Goal: Task Accomplishment & Management: Manage account settings

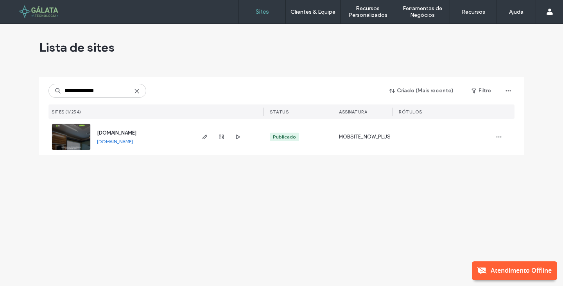
type input "**********"
click at [207, 138] on icon "button" at bounding box center [205, 137] width 6 height 6
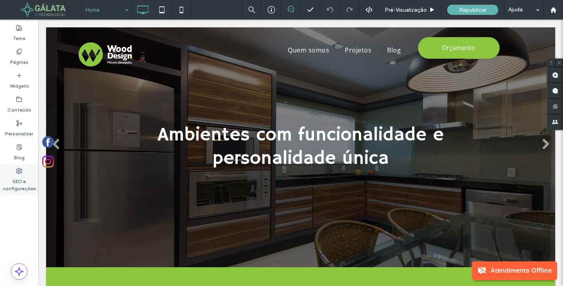
click at [22, 174] on label "SEO e configurações" at bounding box center [19, 183] width 38 height 18
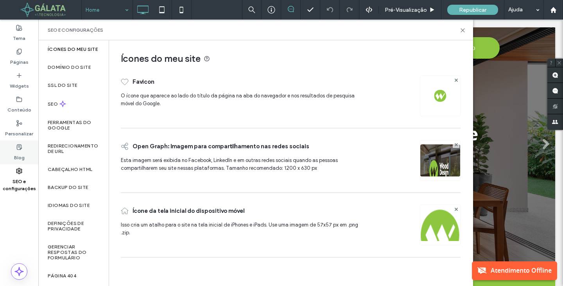
drag, startPoint x: 23, startPoint y: 158, endPoint x: 29, endPoint y: 153, distance: 7.2
click at [23, 158] on label "Blog" at bounding box center [19, 155] width 11 height 11
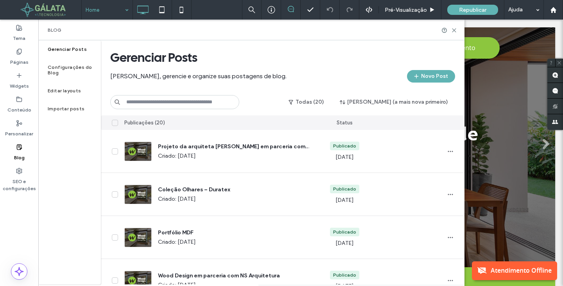
click at [31, 144] on div "Blog" at bounding box center [19, 152] width 38 height 24
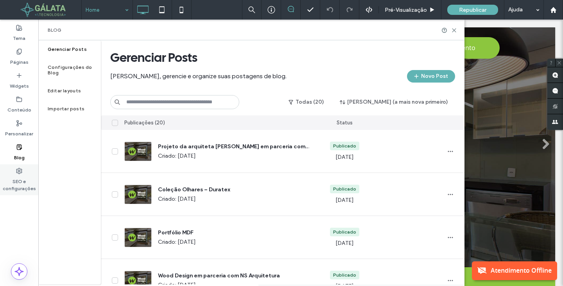
click at [22, 172] on div "SEO e configurações" at bounding box center [19, 179] width 38 height 31
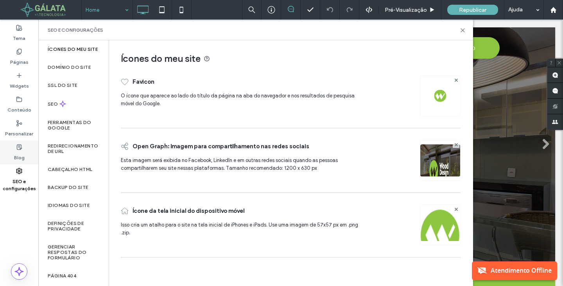
click at [28, 144] on div "Blog" at bounding box center [19, 152] width 38 height 24
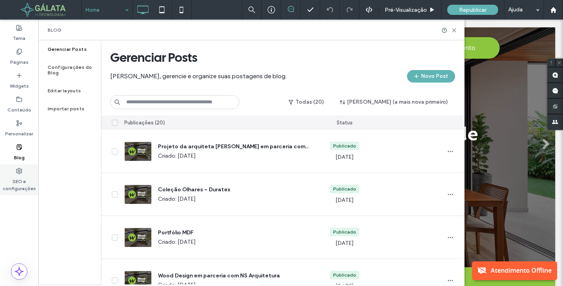
click at [22, 181] on label "SEO e configurações" at bounding box center [19, 183] width 38 height 18
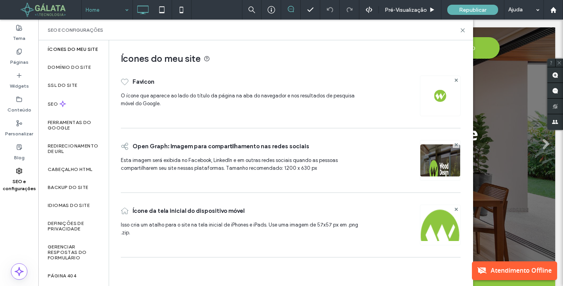
click at [438, 92] on img at bounding box center [440, 96] width 13 height 13
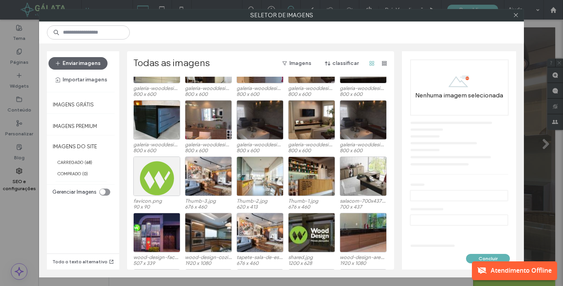
scroll to position [447, 0]
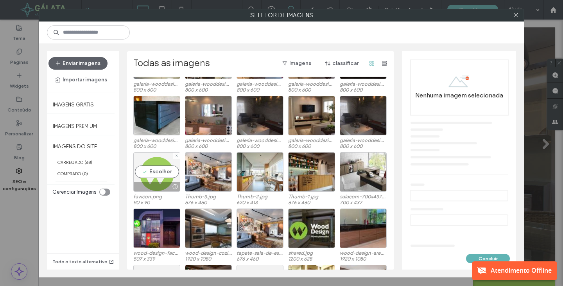
click at [149, 173] on div "Escolher" at bounding box center [156, 172] width 47 height 40
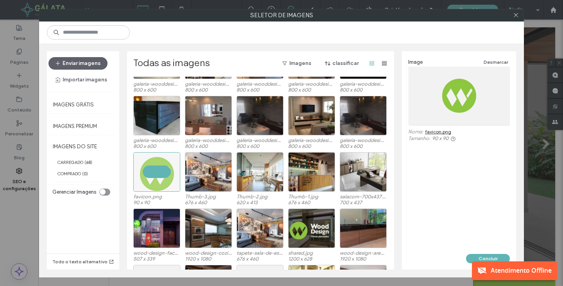
click at [433, 133] on link "favicon.png" at bounding box center [438, 132] width 26 height 6
click at [518, 19] on span at bounding box center [516, 15] width 6 height 12
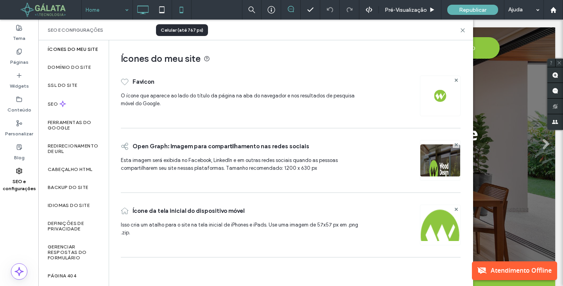
click at [180, 8] on use at bounding box center [182, 10] width 4 height 6
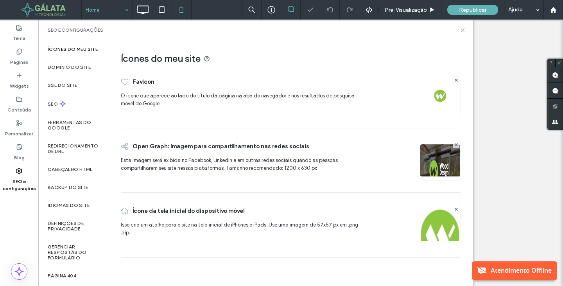
click at [463, 31] on icon at bounding box center [463, 30] width 6 height 6
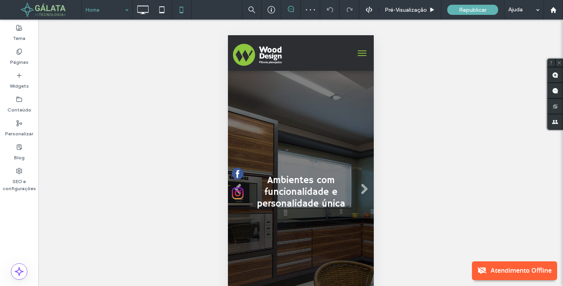
scroll to position [0, 0]
